Goal: Transaction & Acquisition: Register for event/course

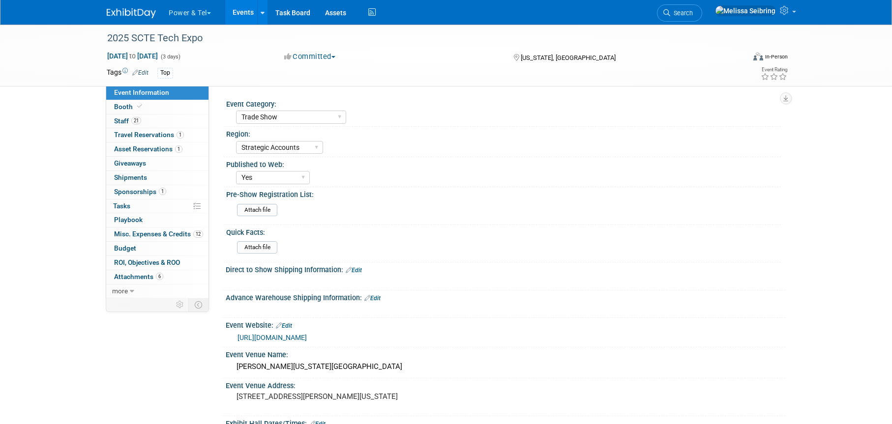
select select "Trade Show"
select select "Strategic Accounts"
select select "Yes"
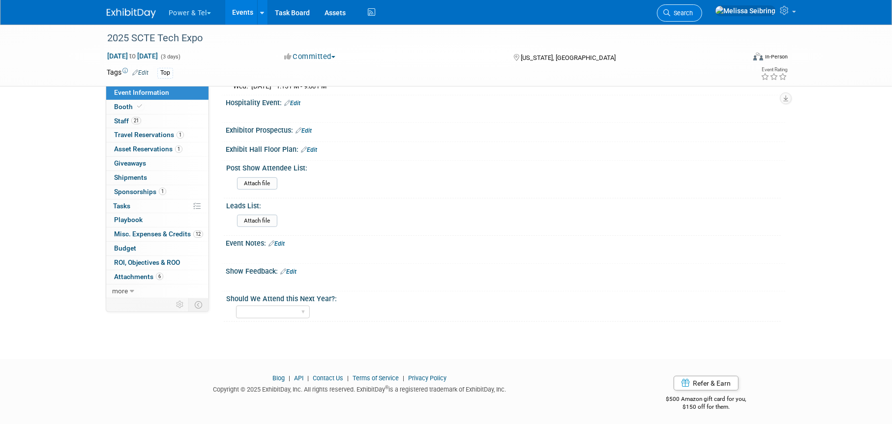
click at [693, 9] on span "Search" at bounding box center [681, 12] width 23 height 7
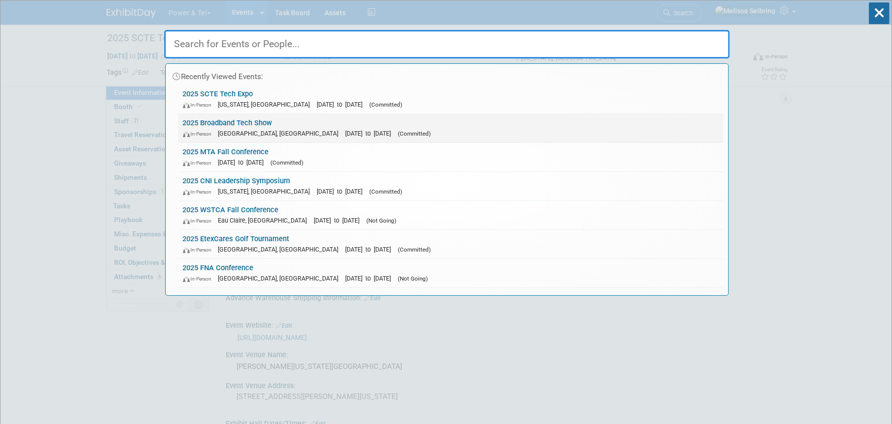
click at [231, 120] on link "2025 Broadband Tech Show In-Person [GEOGRAPHIC_DATA], [GEOGRAPHIC_DATA] [DATE] …" at bounding box center [450, 128] width 545 height 29
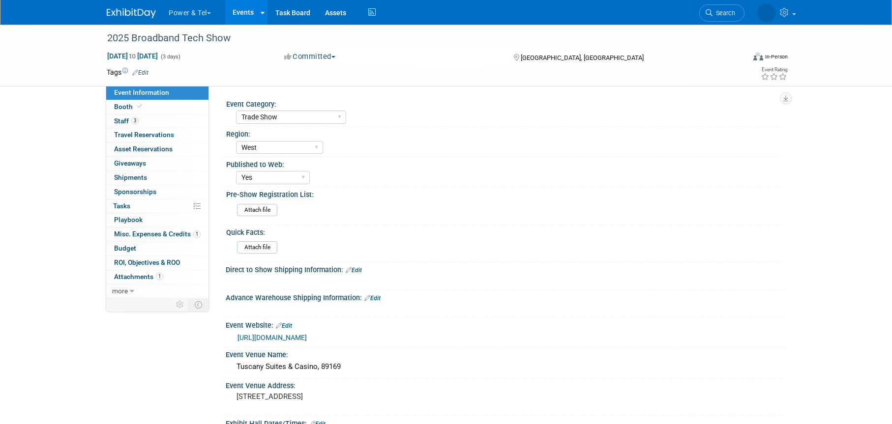
select select "Trade Show"
select select "West"
select select "Yes"
click at [307, 334] on link "[URL][DOMAIN_NAME]" at bounding box center [271, 338] width 69 height 8
